Goal: Contribute content

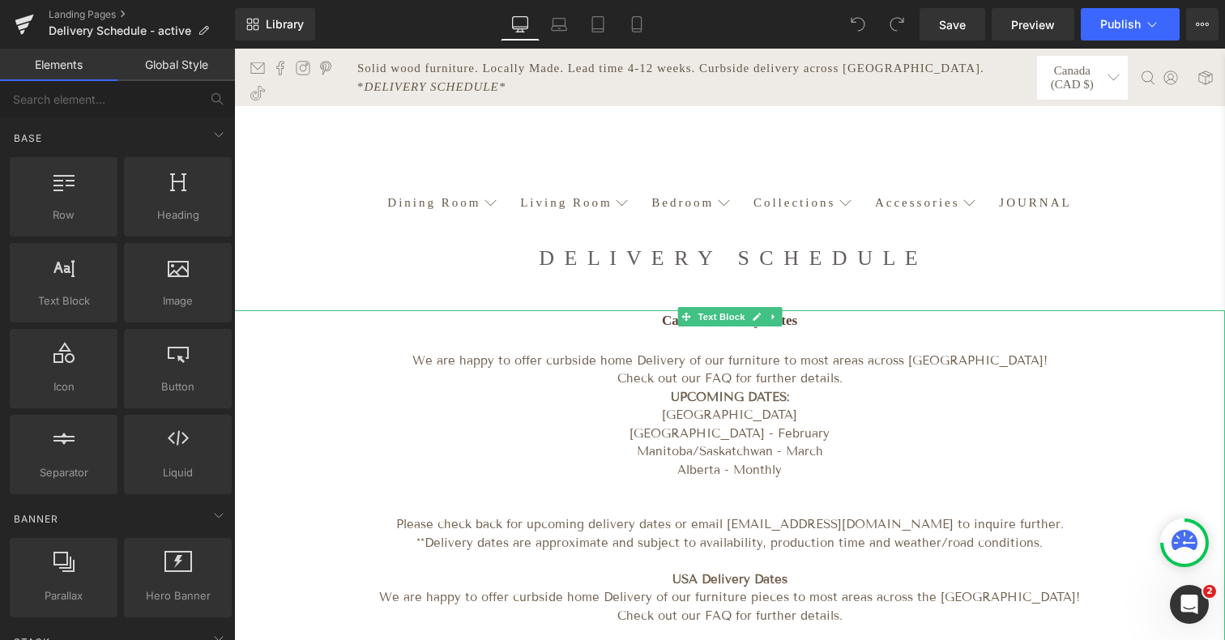
click at [738, 408] on p "CANADA" at bounding box center [729, 415] width 991 height 19
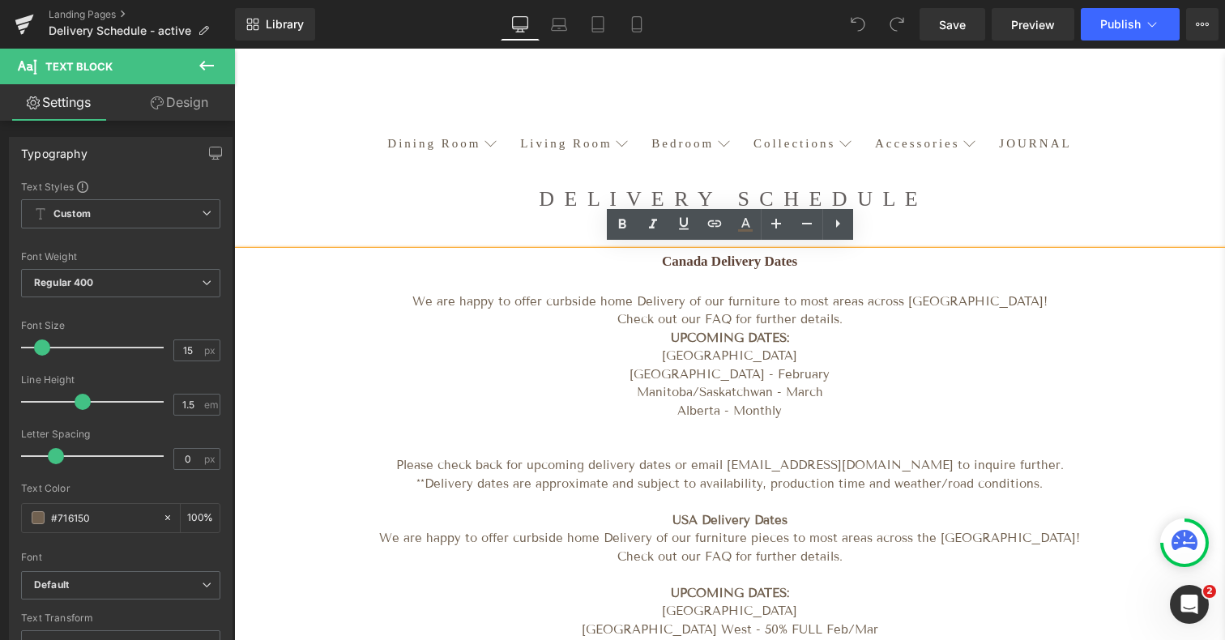
scroll to position [66, 0]
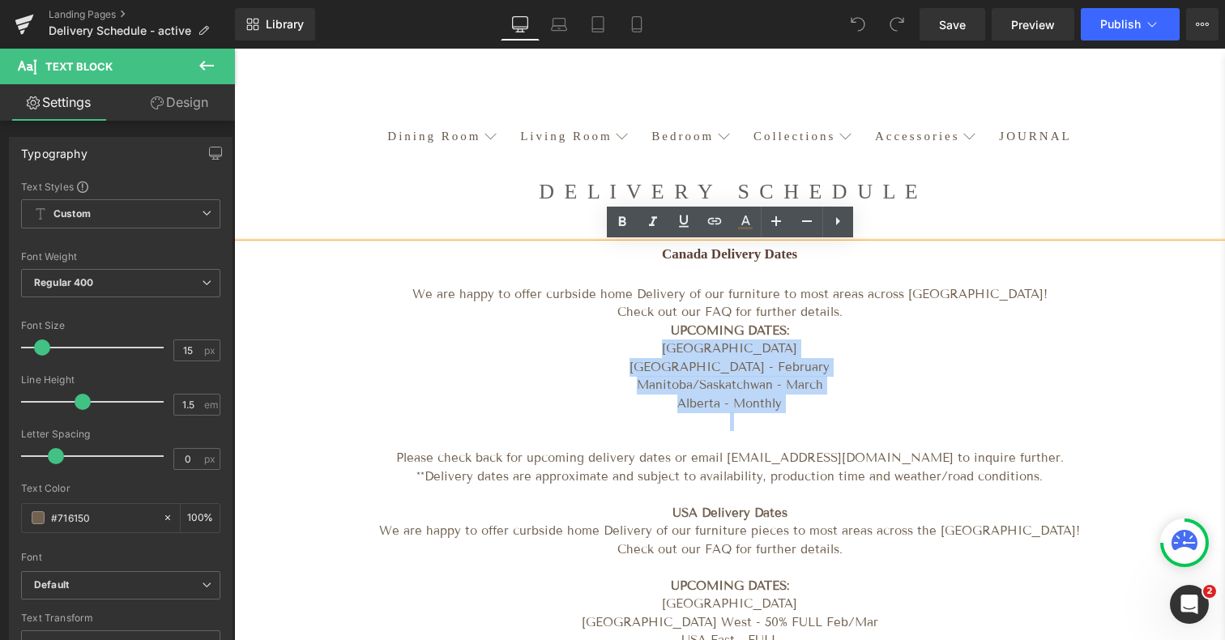
drag, startPoint x: 732, startPoint y: 423, endPoint x: 680, endPoint y: 348, distance: 91.2
click at [680, 348] on div "Canada Delivery Dates We are happy to offer curbside home Delivery of our furni…" at bounding box center [729, 483] width 991 height 479
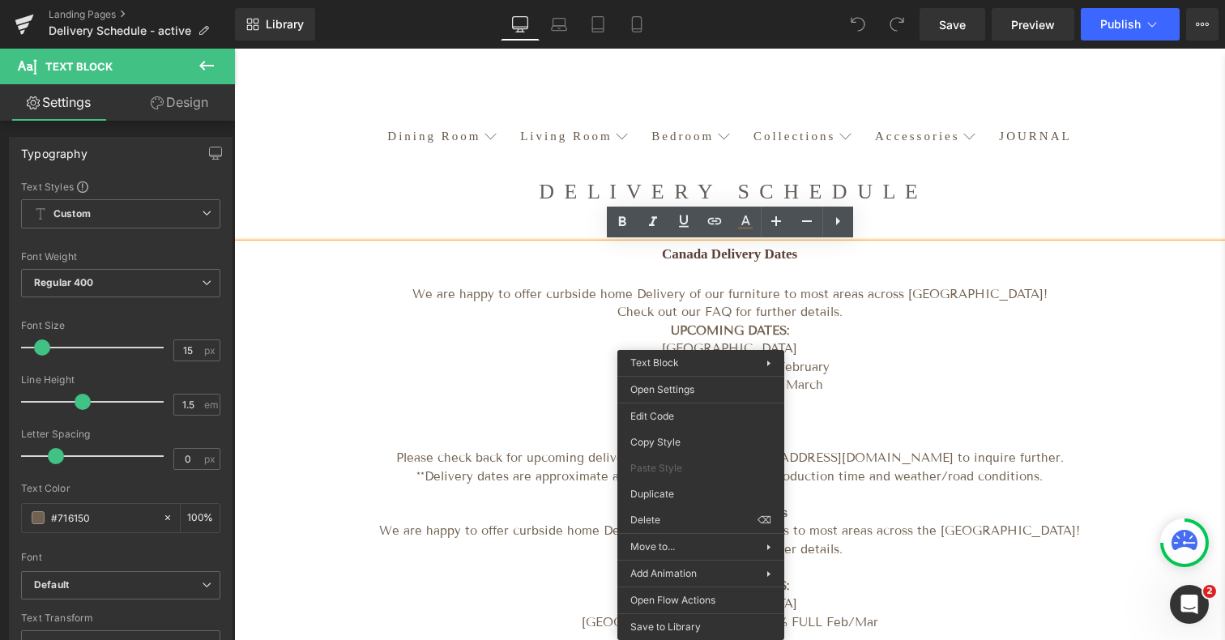
click at [531, 400] on p "Alberta - Monthly" at bounding box center [729, 404] width 991 height 19
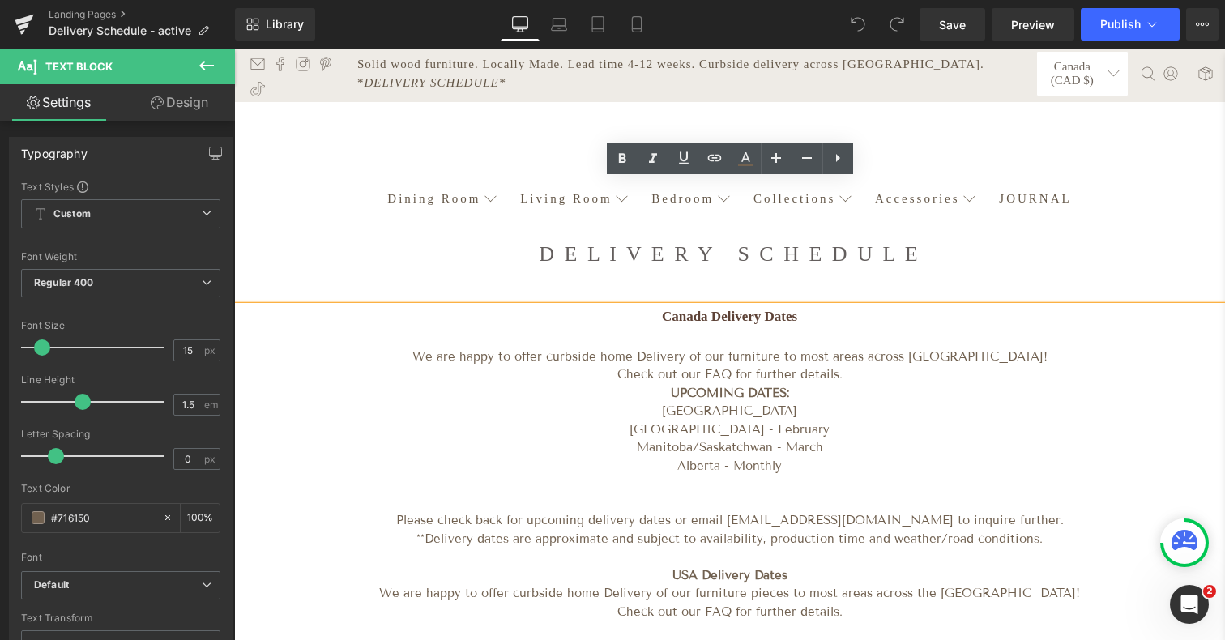
scroll to position [0, 0]
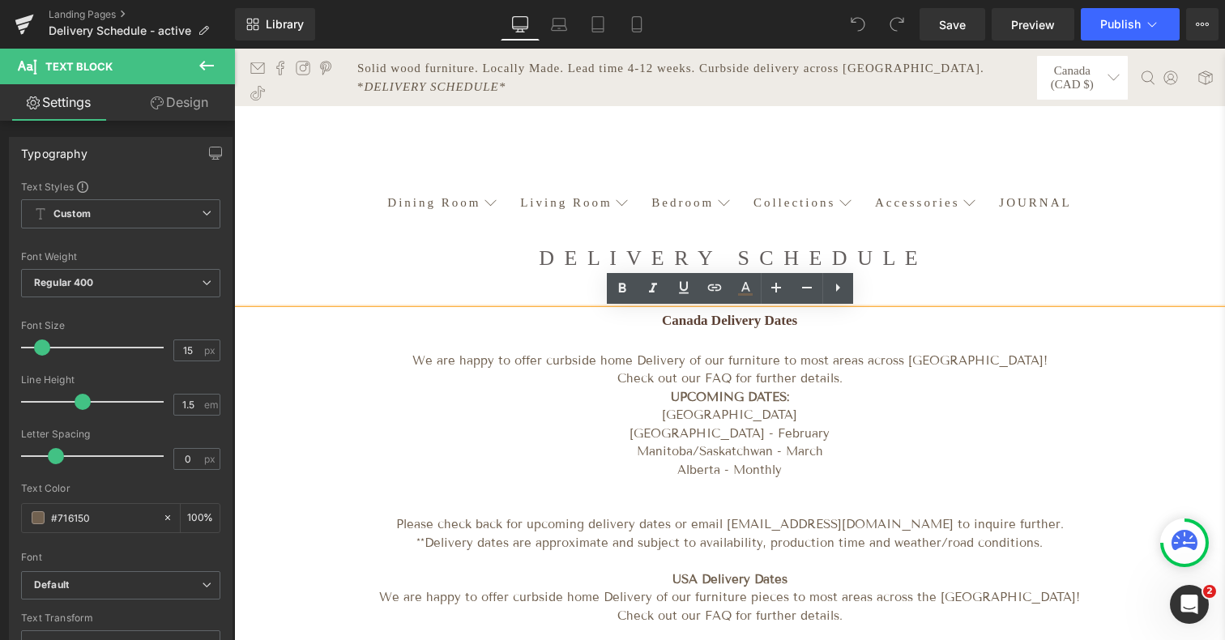
click at [791, 471] on p "Alberta - Monthly" at bounding box center [729, 470] width 991 height 19
click at [676, 469] on p "Alberta - Monthly" at bounding box center [729, 470] width 991 height 19
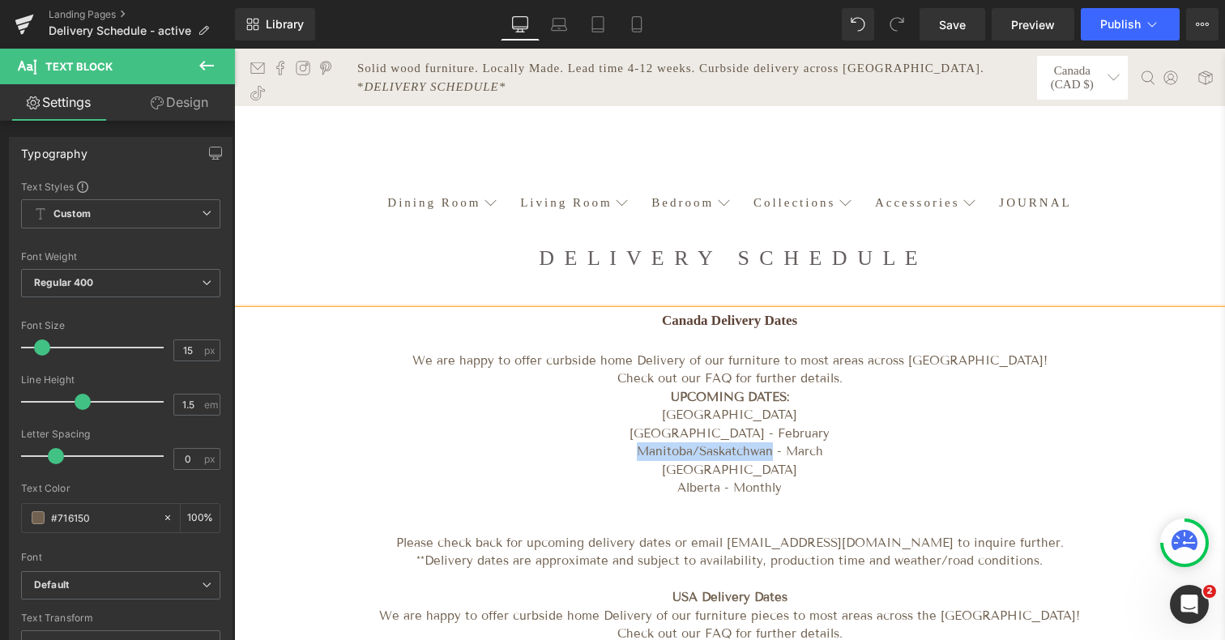
drag, startPoint x: 770, startPoint y: 453, endPoint x: 636, endPoint y: 454, distance: 133.7
click at [636, 454] on p "Manitoba/Saskatchwan - March" at bounding box center [729, 451] width 991 height 19
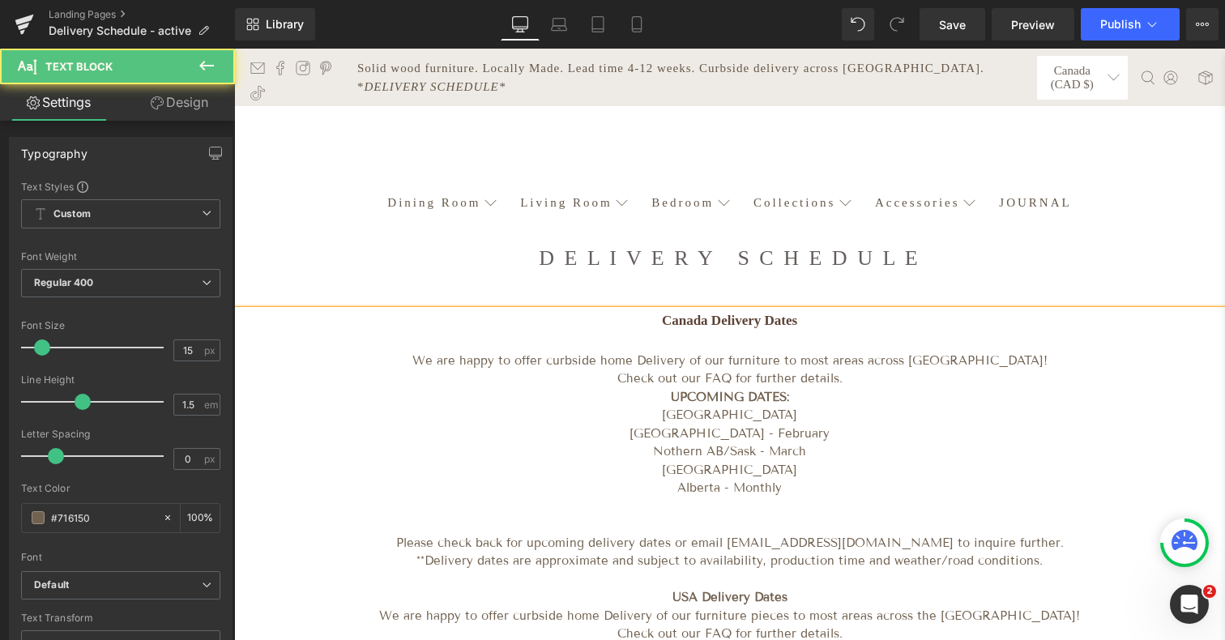
click at [800, 455] on p "Nothern AB/Sask - March" at bounding box center [729, 451] width 991 height 19
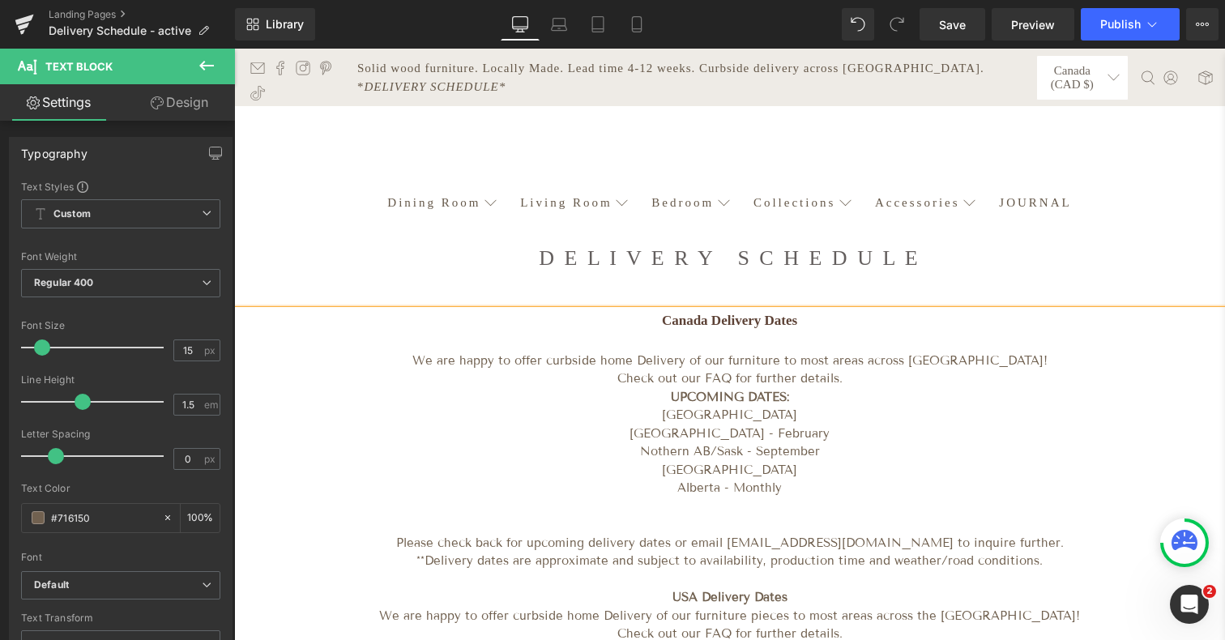
click at [812, 433] on p "British Columbia - February" at bounding box center [729, 433] width 991 height 19
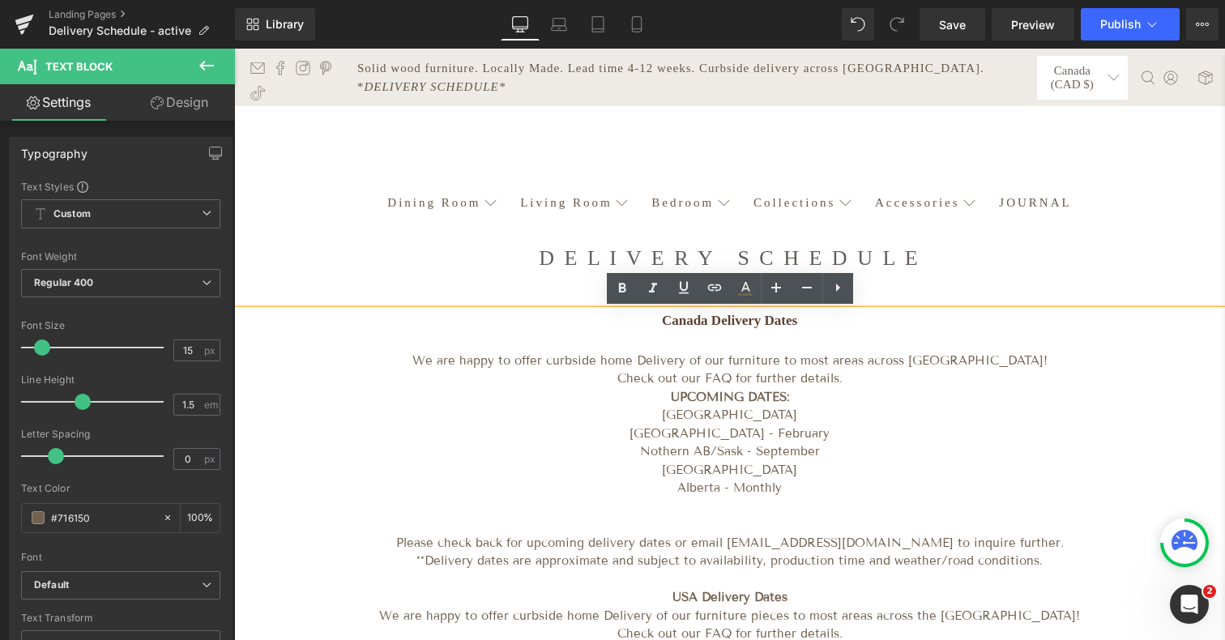
click at [799, 433] on p "British Columbia - February" at bounding box center [729, 433] width 991 height 19
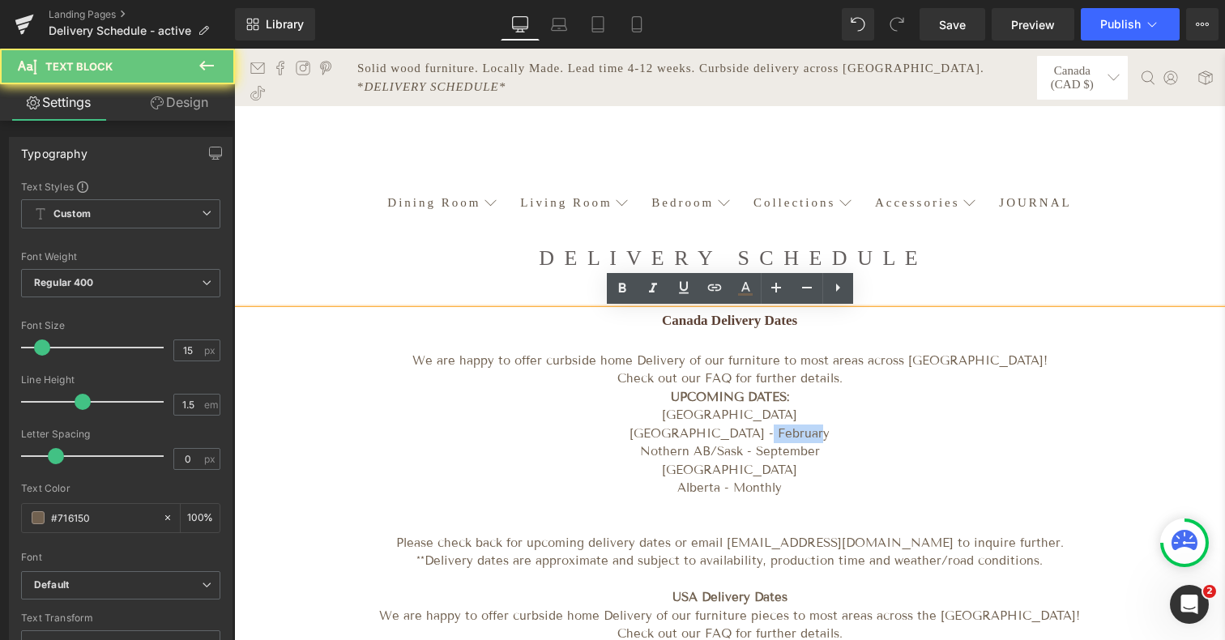
click at [799, 433] on p "British Columbia - February" at bounding box center [729, 433] width 991 height 19
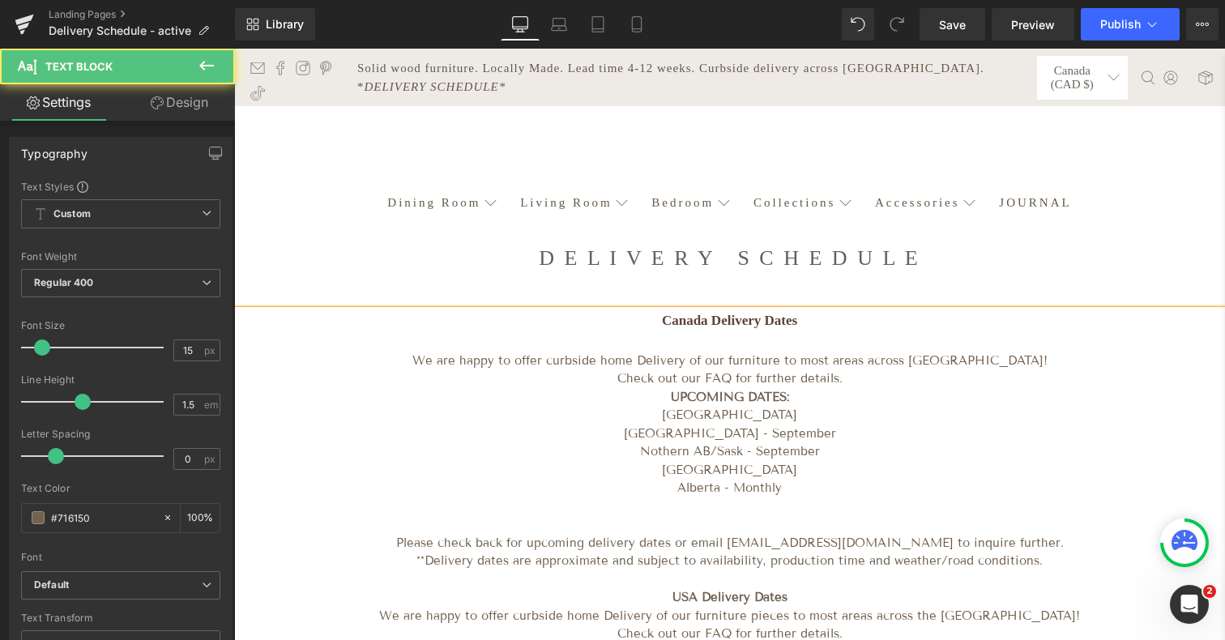
click at [783, 469] on p "British Columbia" at bounding box center [729, 470] width 991 height 19
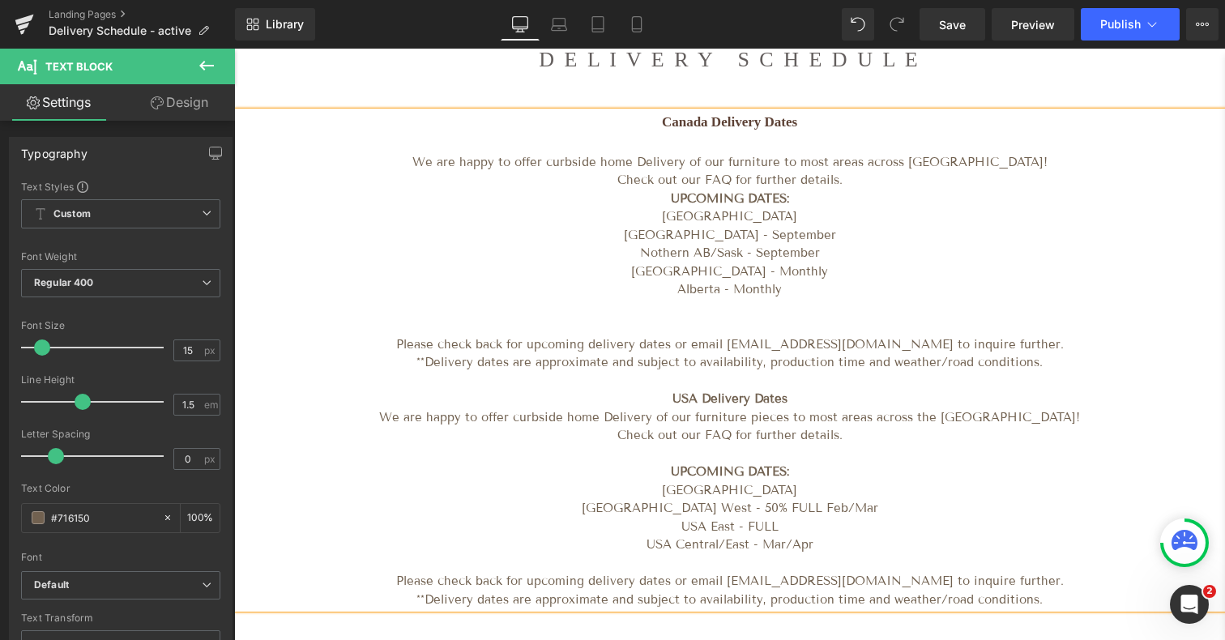
scroll to position [245, 0]
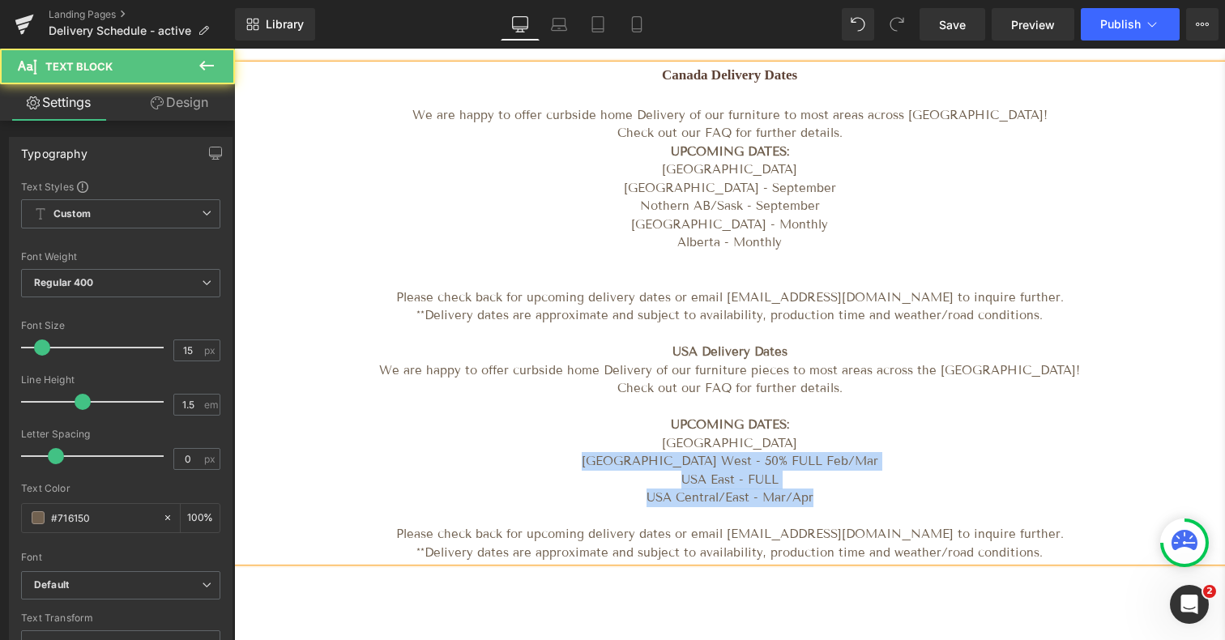
drag, startPoint x: 819, startPoint y: 504, endPoint x: 633, endPoint y: 464, distance: 189.7
click at [633, 464] on div "Canada Delivery Dates We are happy to offer curbside home Delivery of our furni…" at bounding box center [729, 313] width 991 height 497
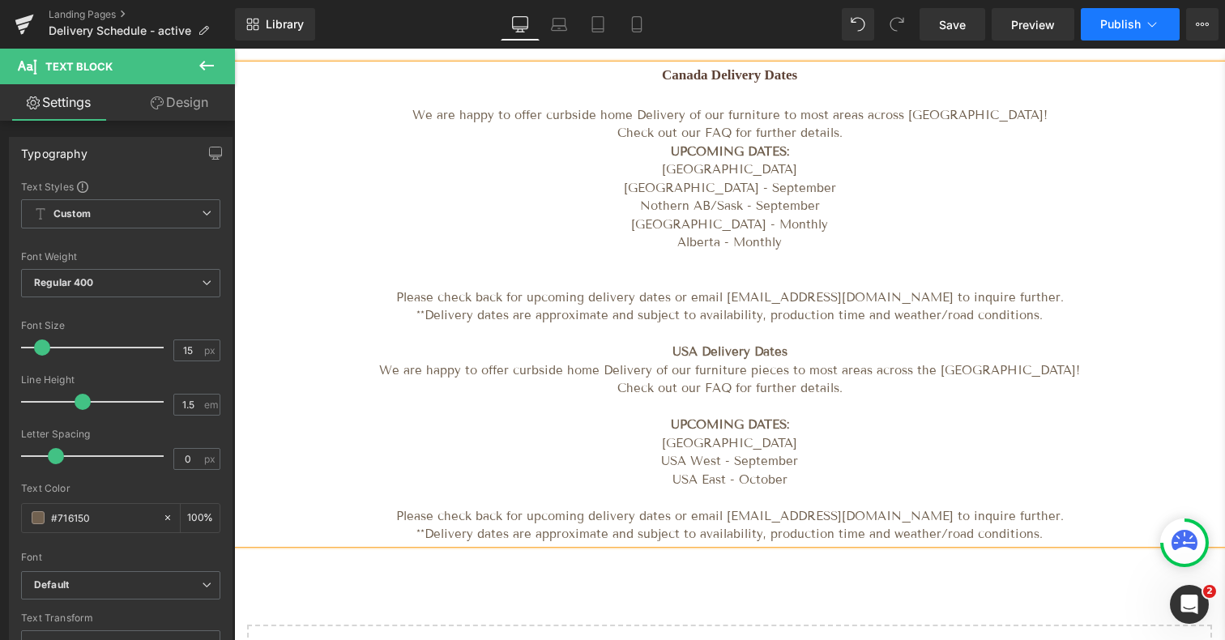
click at [1127, 25] on span "Publish" at bounding box center [1120, 24] width 41 height 13
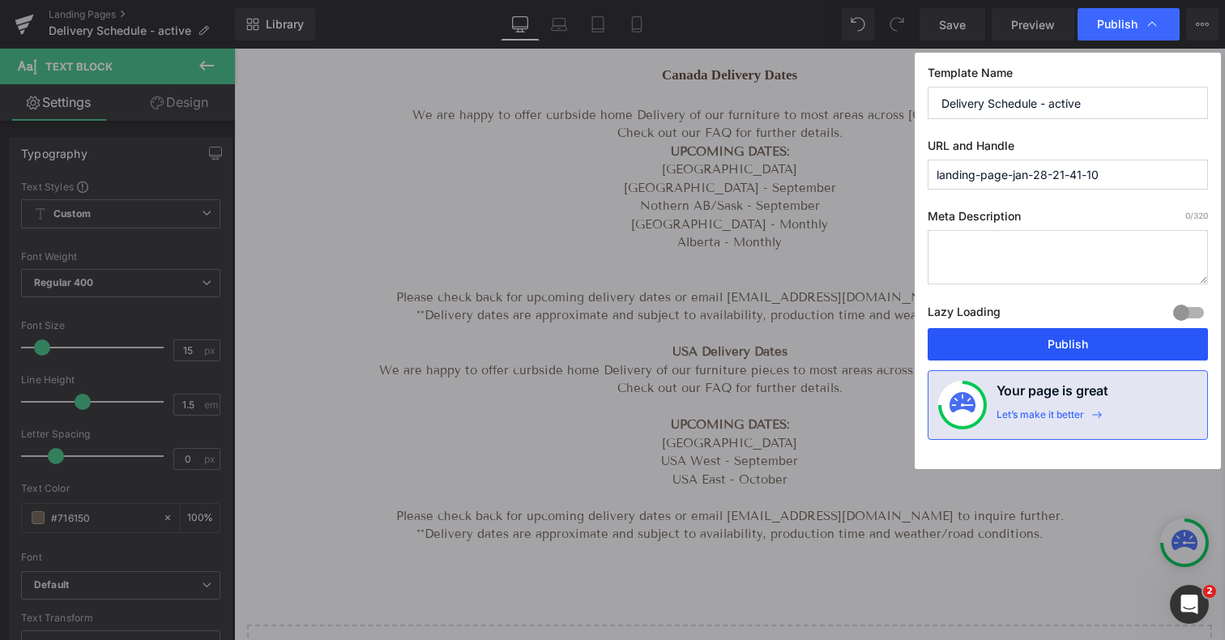
click at [1038, 346] on button "Publish" at bounding box center [1068, 344] width 280 height 32
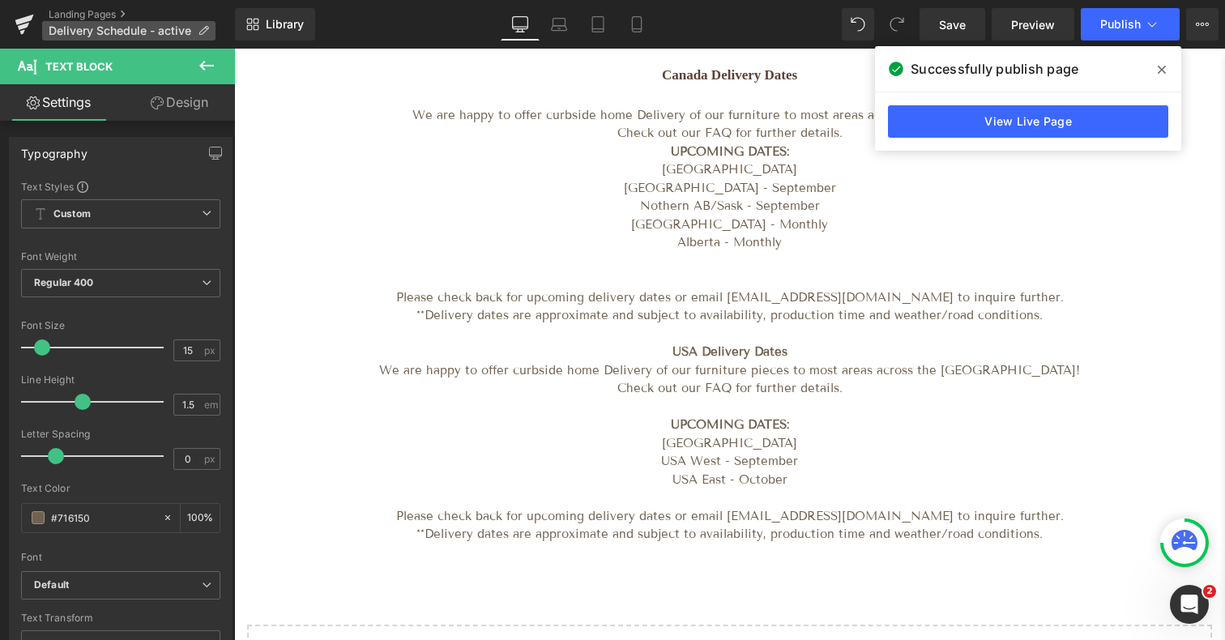
click at [93, 24] on span "Delivery Schedule - active" at bounding box center [120, 30] width 143 height 13
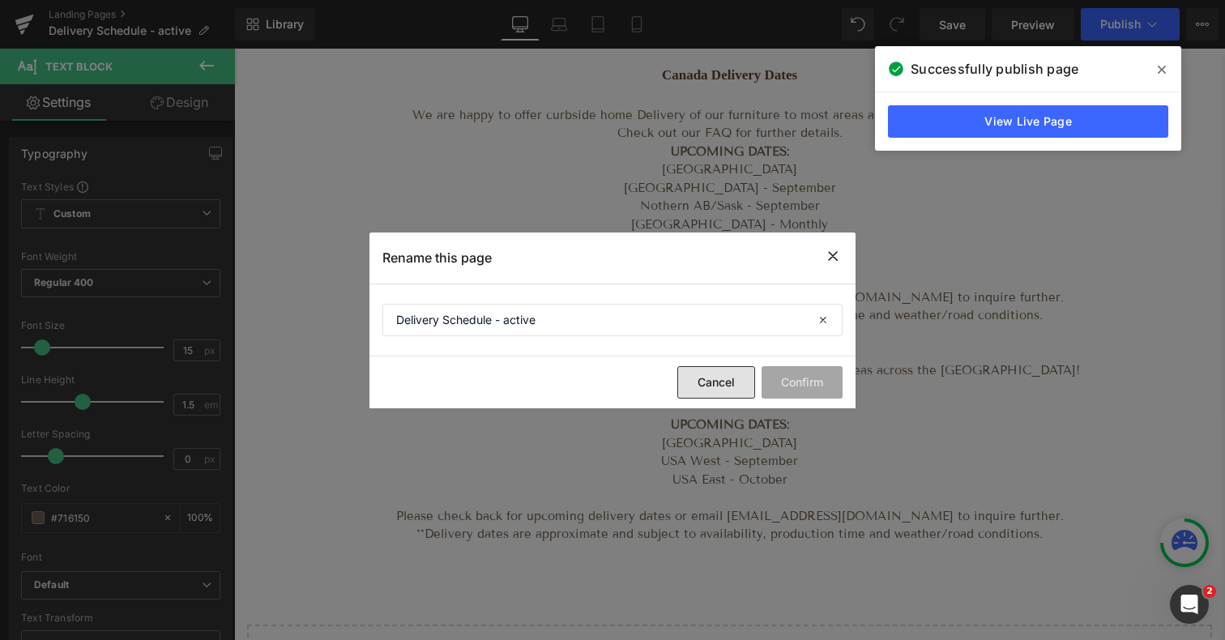
click at [706, 380] on button "Cancel" at bounding box center [716, 382] width 78 height 32
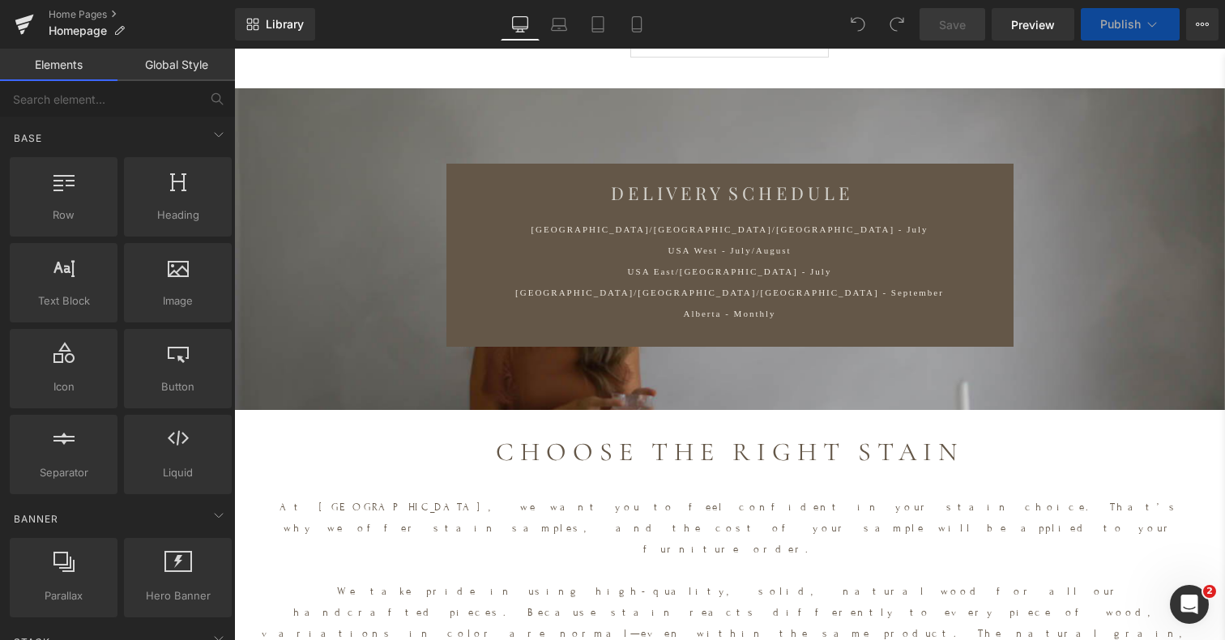
scroll to position [4928, 0]
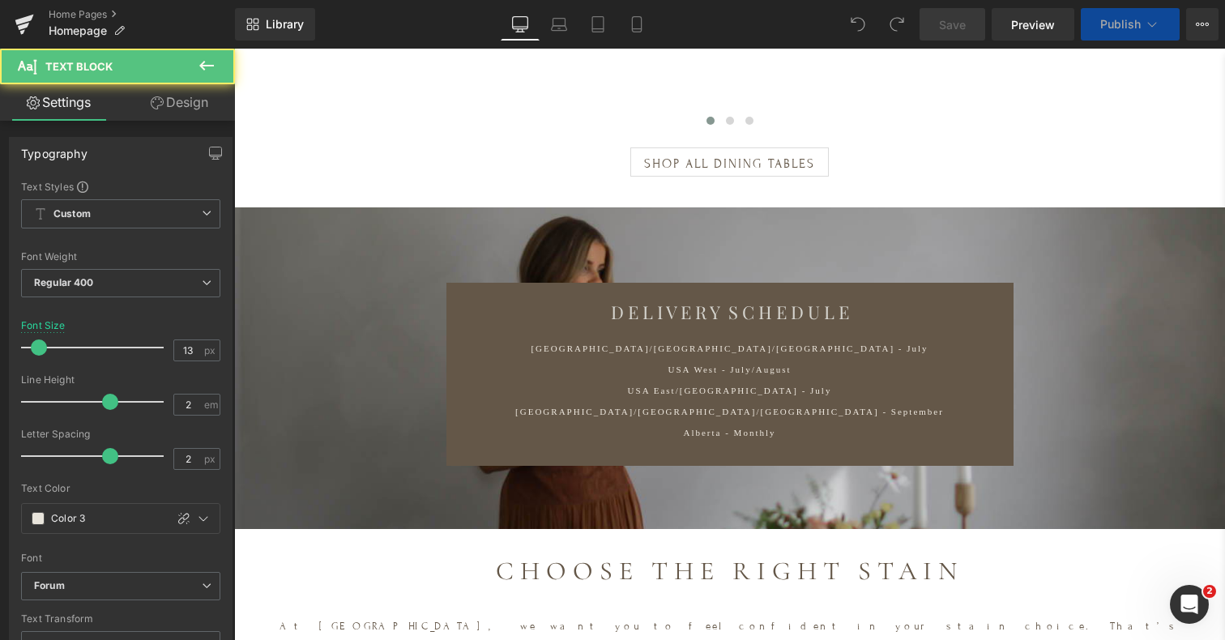
click at [618, 338] on p "[GEOGRAPHIC_DATA]/[GEOGRAPHIC_DATA]/[GEOGRAPHIC_DATA] - July" at bounding box center [730, 348] width 458 height 21
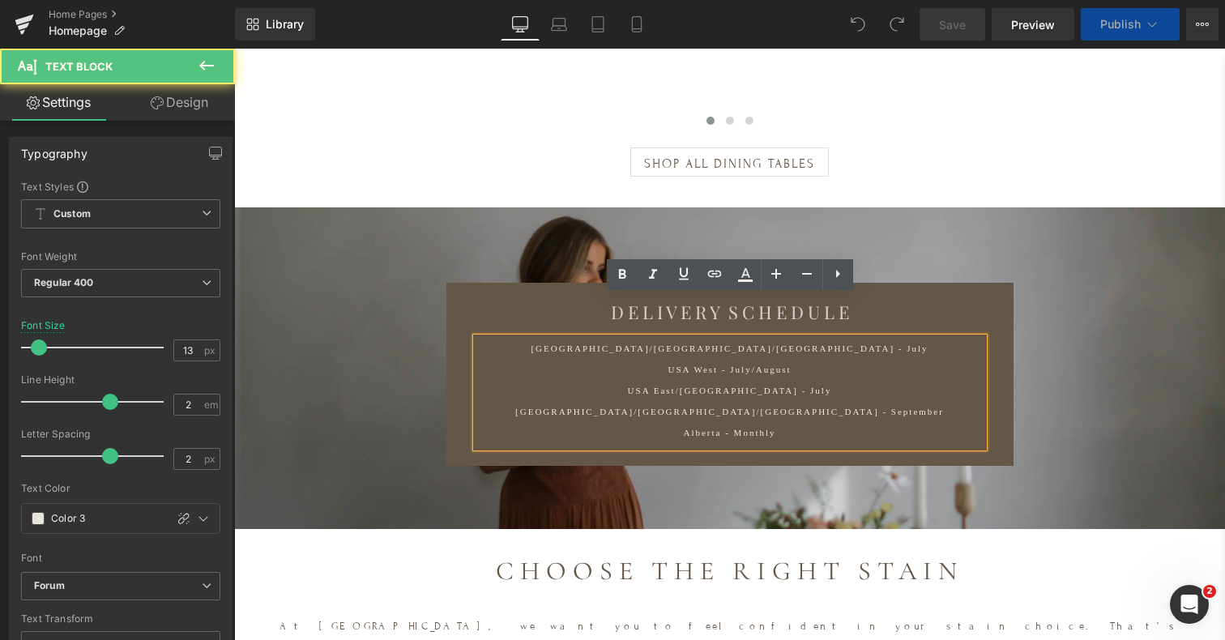
scroll to position [7721, 991]
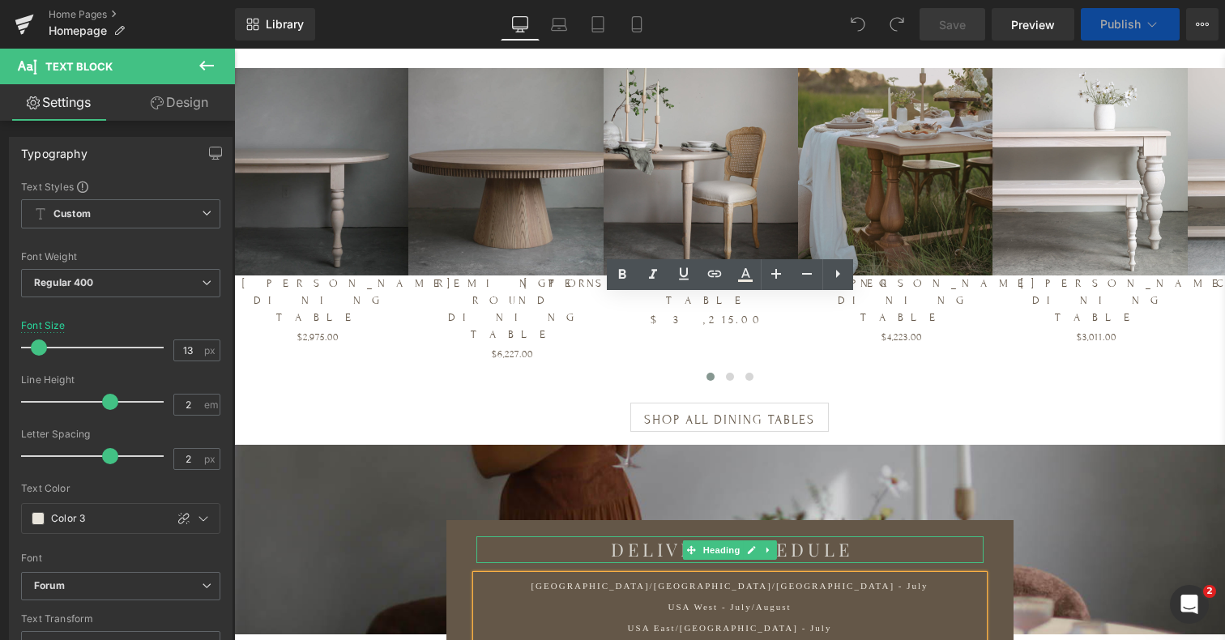
click at [624, 537] on span "D E L I V E R Y S C H E D U L E" at bounding box center [730, 549] width 238 height 24
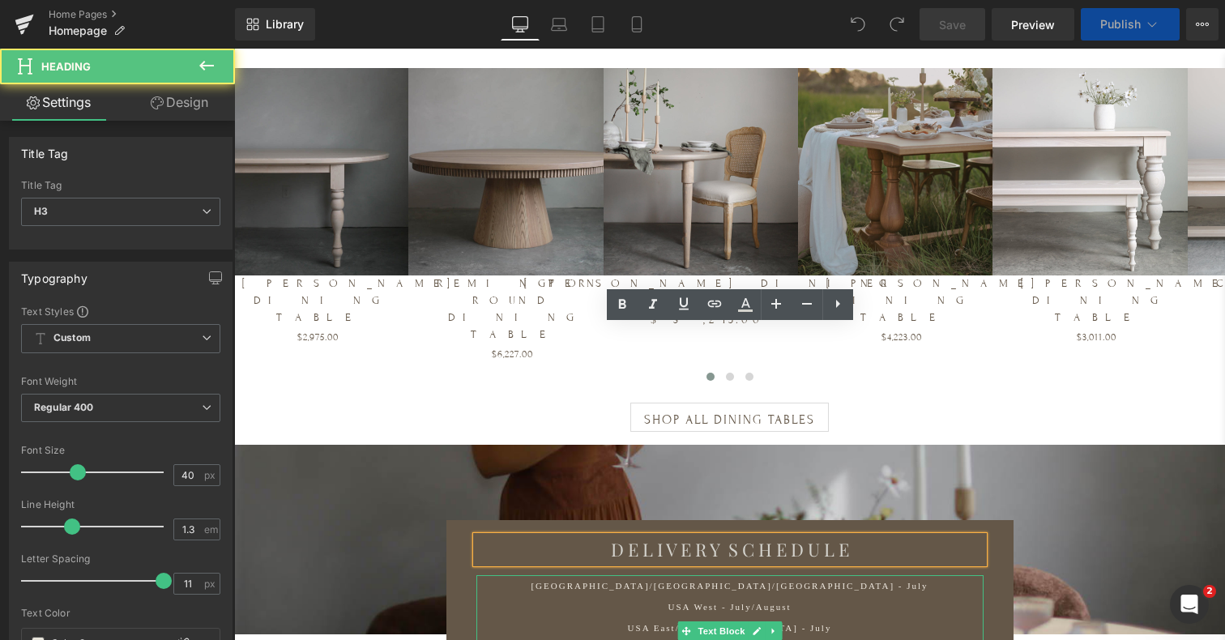
scroll to position [7784, 991]
click at [648, 596] on div "USA West - July/August" at bounding box center [730, 606] width 458 height 21
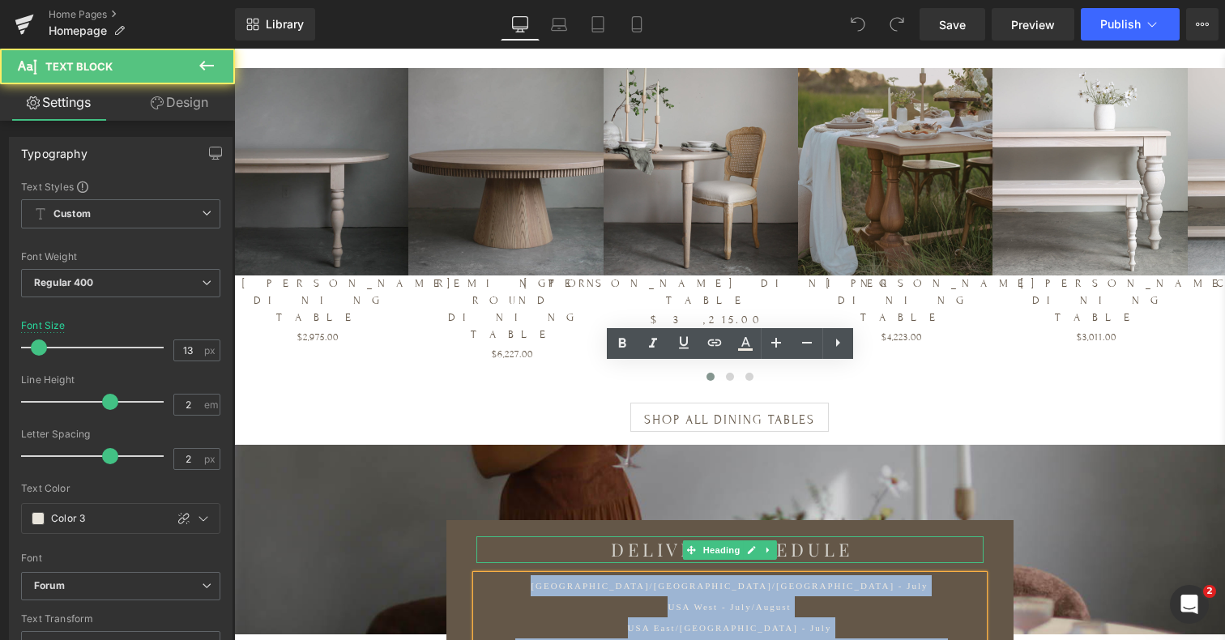
drag, startPoint x: 781, startPoint y: 457, endPoint x: 595, endPoint y: 339, distance: 219.6
click at [595, 536] on div "D E L I V E R Y S C H E D U L E Heading [GEOGRAPHIC_DATA]/[GEOGRAPHIC_DATA]/[GE…" at bounding box center [729, 611] width 567 height 151
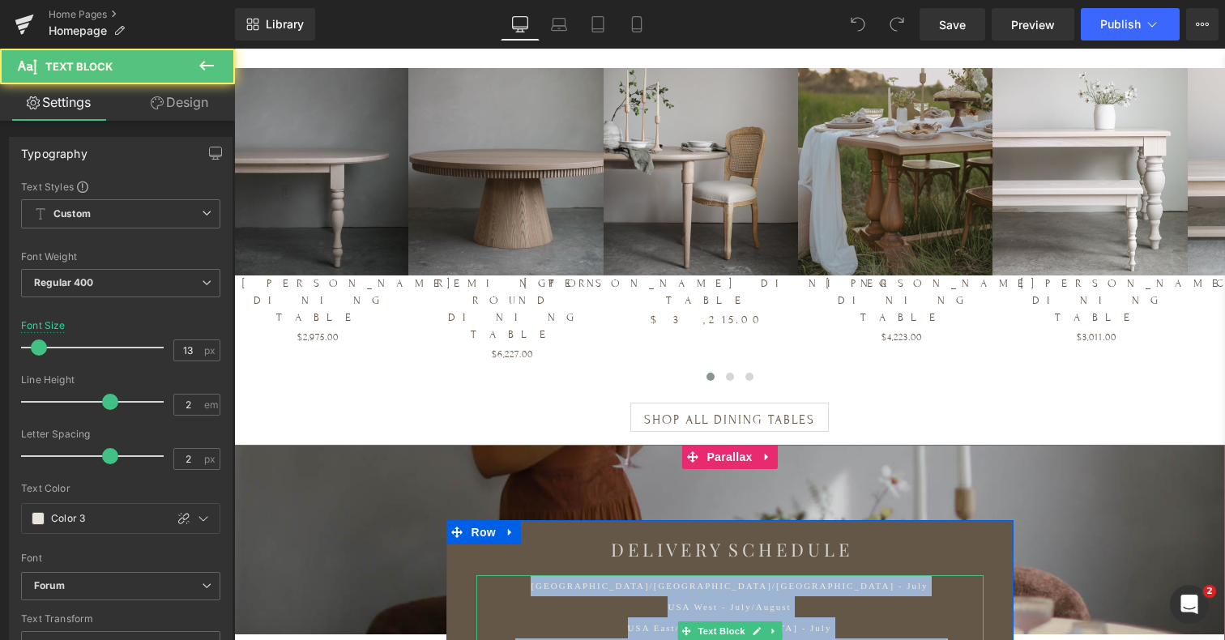
click at [591, 638] on div "[GEOGRAPHIC_DATA]/[GEOGRAPHIC_DATA]/[GEOGRAPHIC_DATA] - September" at bounding box center [730, 648] width 458 height 21
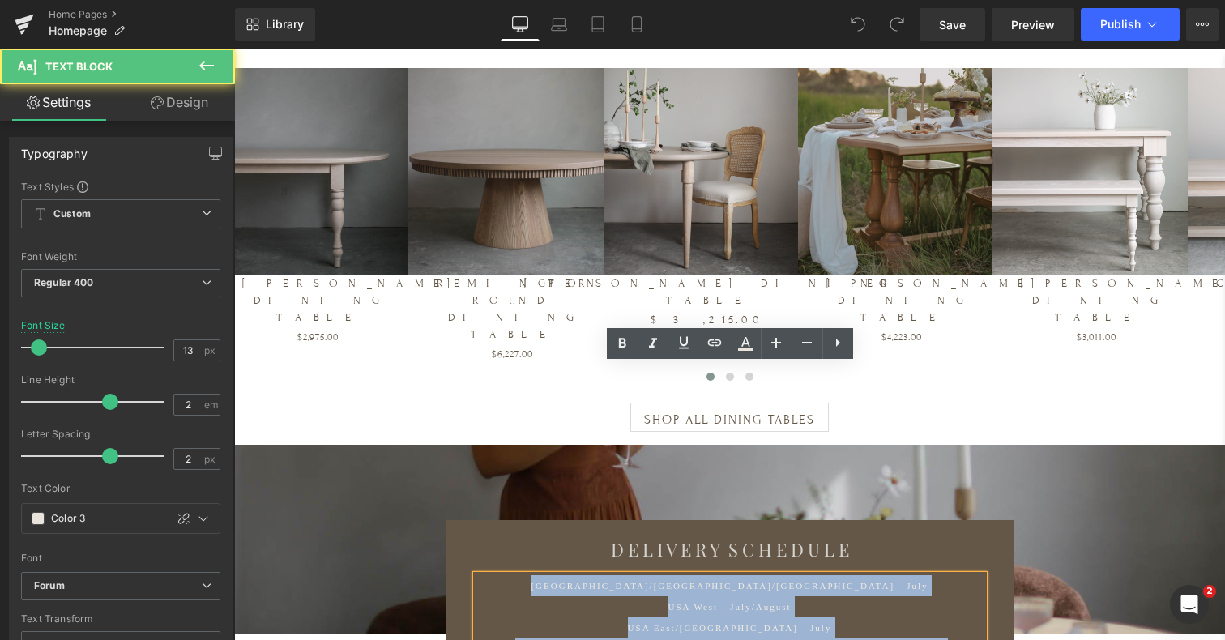
drag, startPoint x: 793, startPoint y: 461, endPoint x: 596, endPoint y: 376, distance: 214.4
click at [596, 575] on div "[GEOGRAPHIC_DATA]/[GEOGRAPHIC_DATA]/[GEOGRAPHIC_DATA] - July [GEOGRAPHIC_DATA] …" at bounding box center [729, 629] width 507 height 109
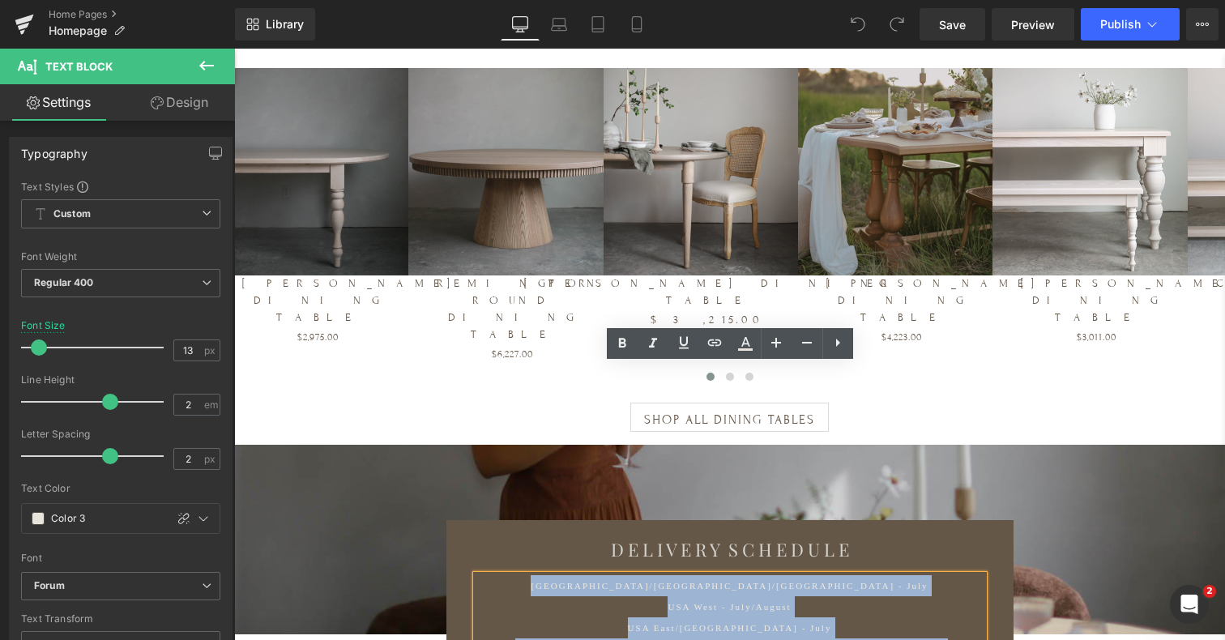
paste div
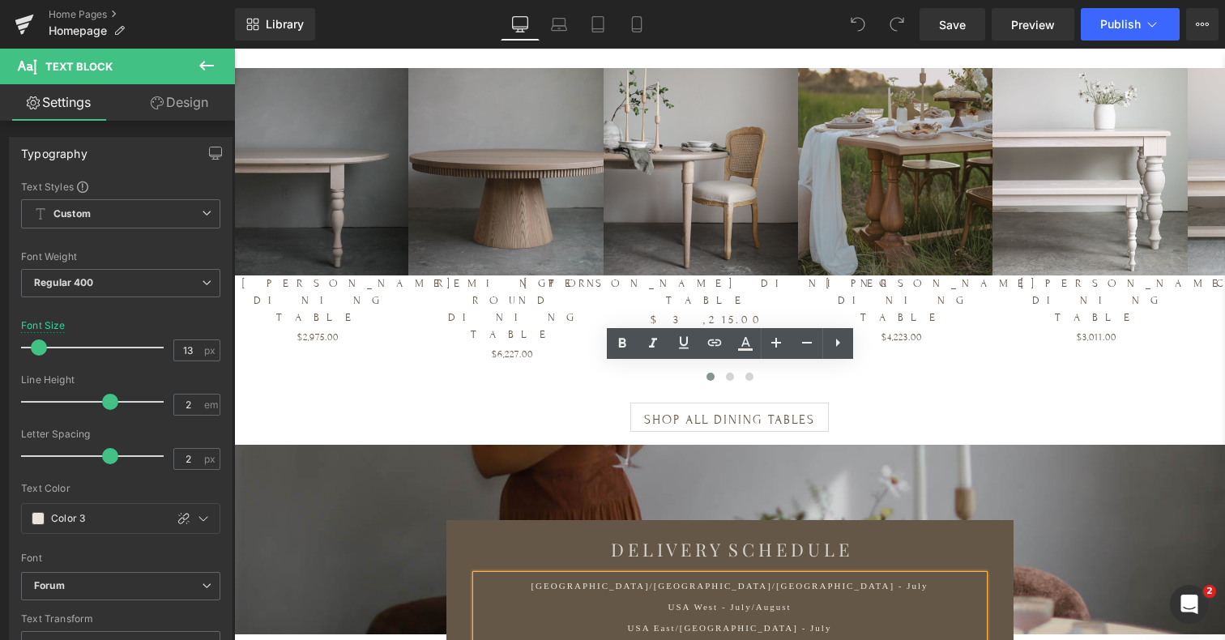
scroll to position [7805, 991]
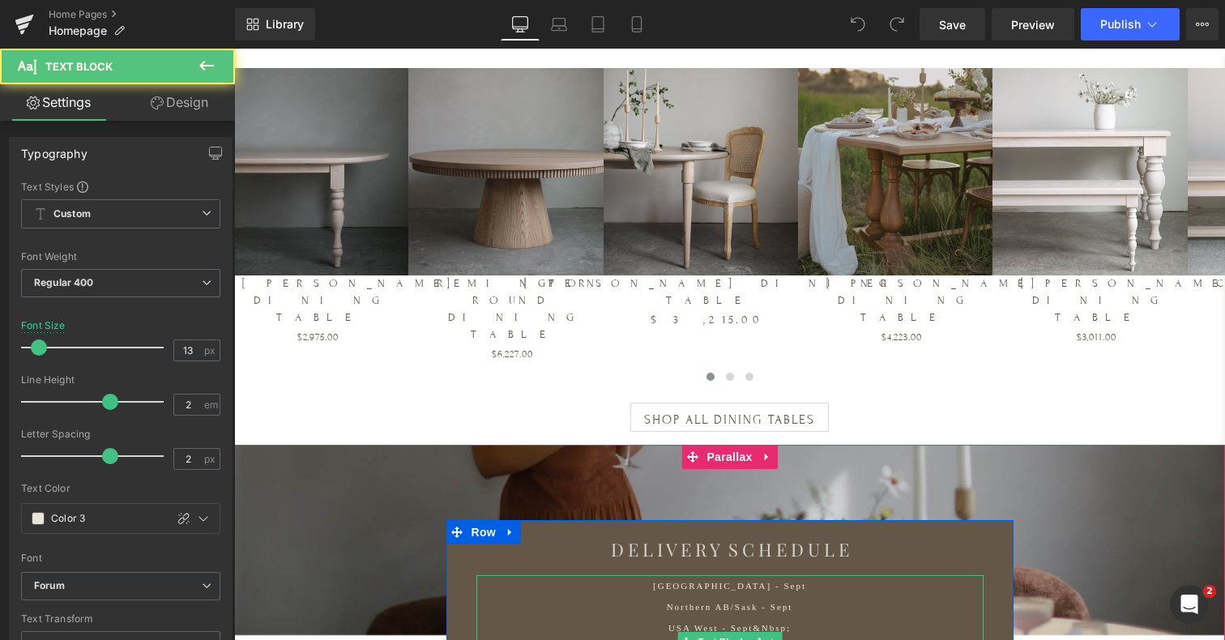
click at [845, 596] on p "Northern AB/Sask - Sept" at bounding box center [730, 606] width 458 height 21
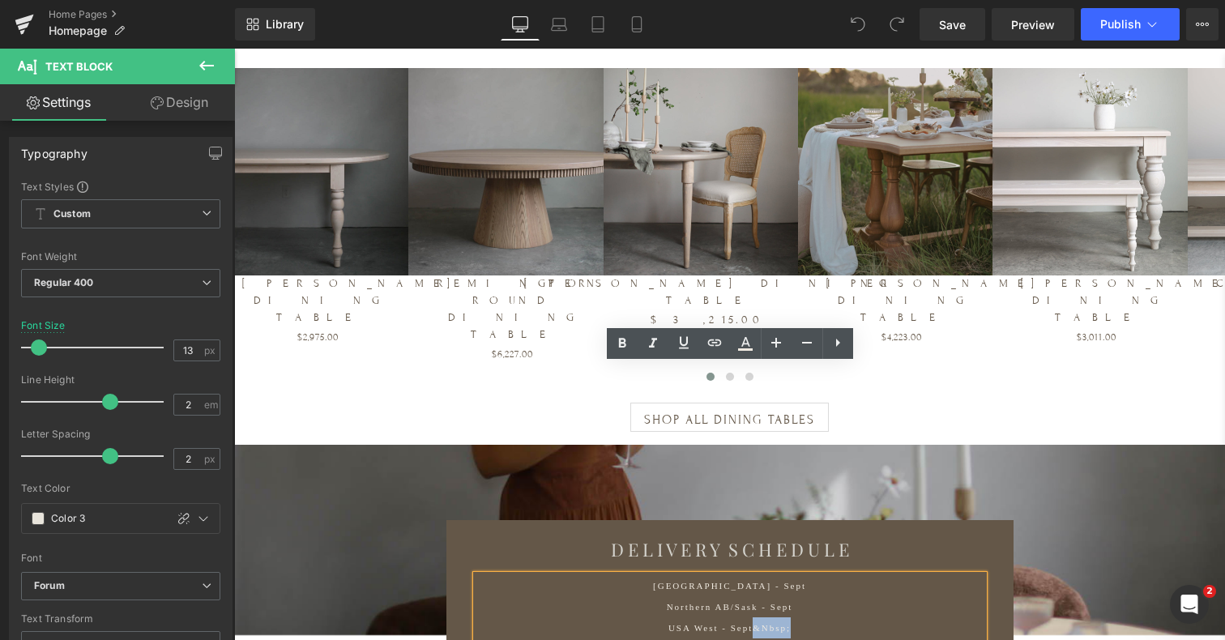
drag, startPoint x: 797, startPoint y: 421, endPoint x: 757, endPoint y: 427, distance: 40.1
click at [757, 617] on p "USA West - Sept&nbsp;" at bounding box center [730, 627] width 458 height 21
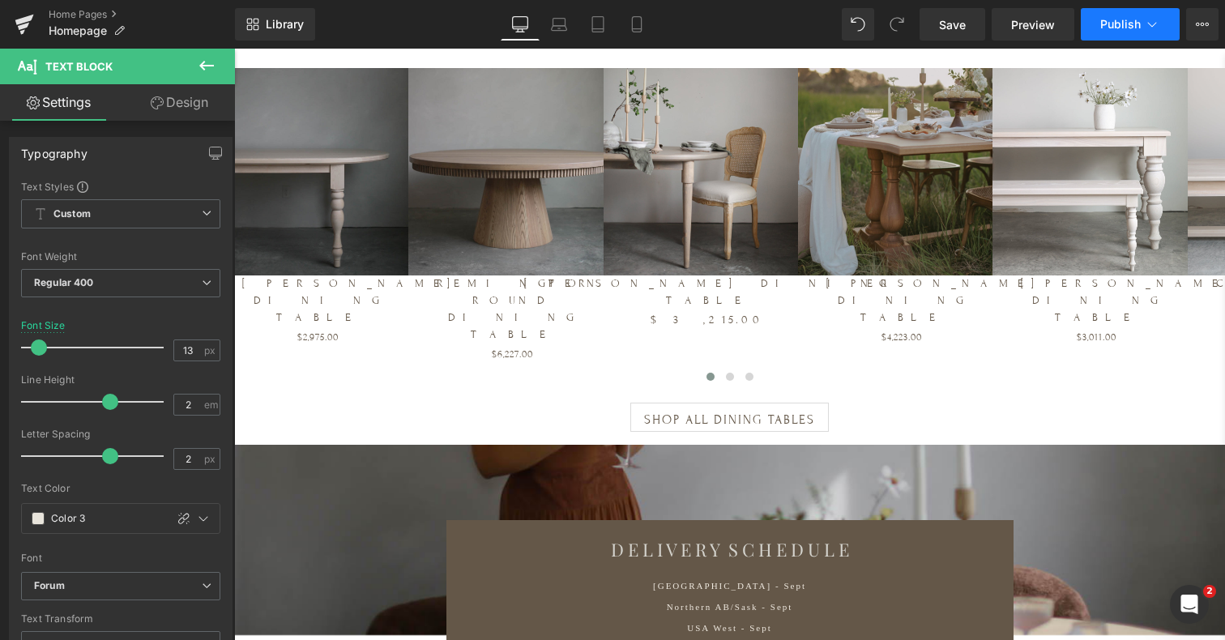
click at [1114, 18] on span "Publish" at bounding box center [1120, 24] width 41 height 13
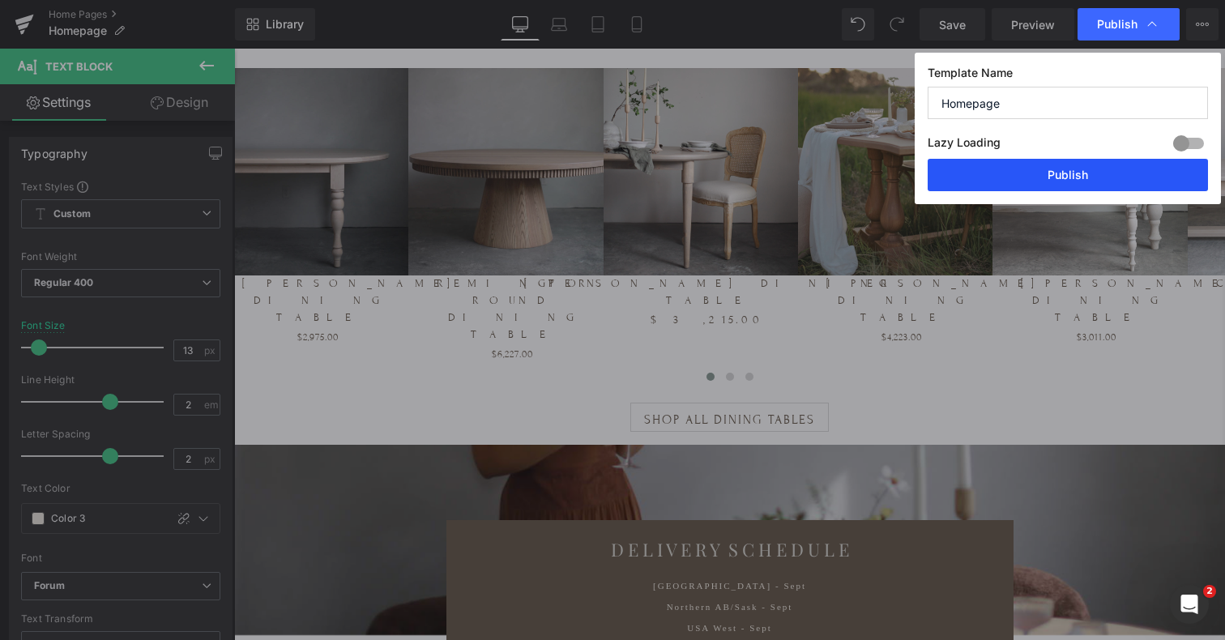
drag, startPoint x: 1060, startPoint y: 172, endPoint x: 633, endPoint y: 241, distance: 432.5
click at [1060, 172] on button "Publish" at bounding box center [1068, 175] width 280 height 32
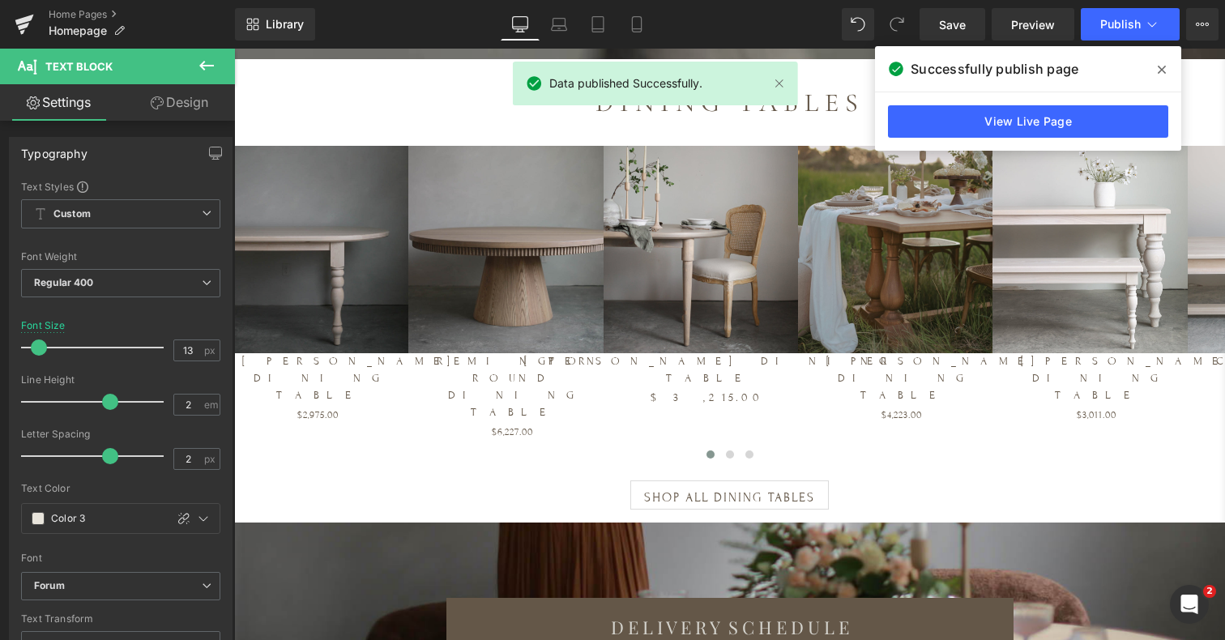
scroll to position [4850, 0]
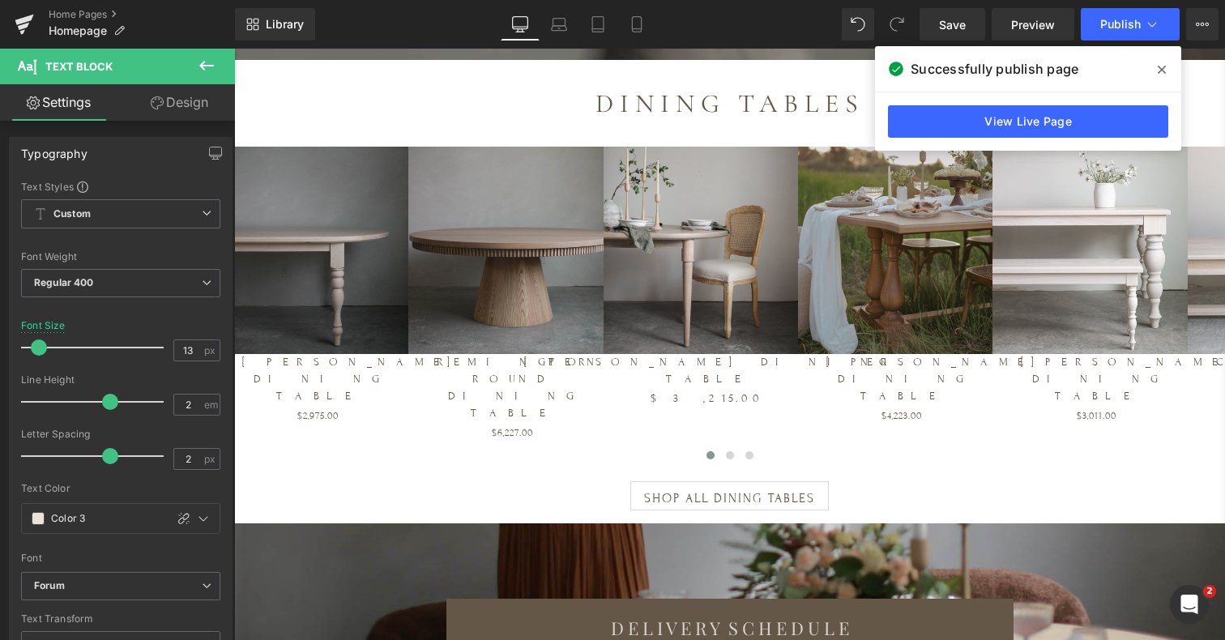
click at [209, 64] on icon at bounding box center [206, 65] width 19 height 19
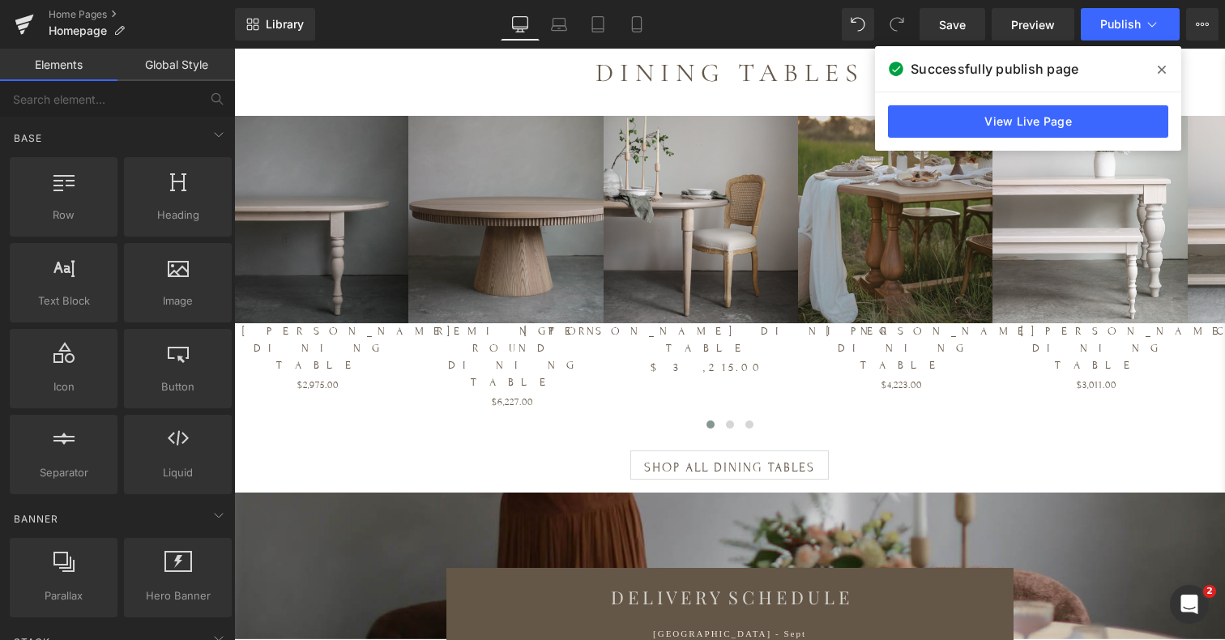
scroll to position [4880, 0]
